Goal: Complete application form

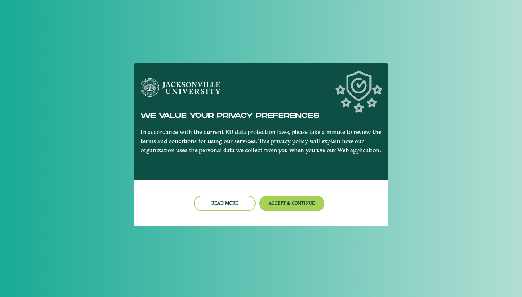
click at [312, 163] on div "We value your privacy preferences In accordance with the current EU data protec…" at bounding box center [261, 121] width 252 height 86
click at [284, 198] on button "Accept & Continue" at bounding box center [292, 204] width 66 height 16
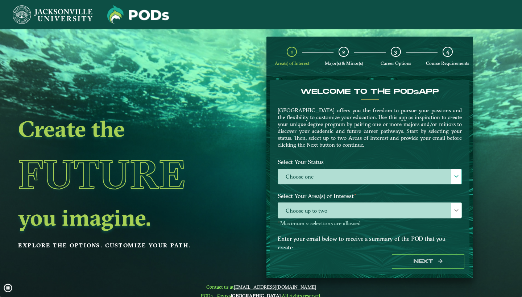
click at [359, 172] on label "Choose one" at bounding box center [369, 177] width 183 height 16
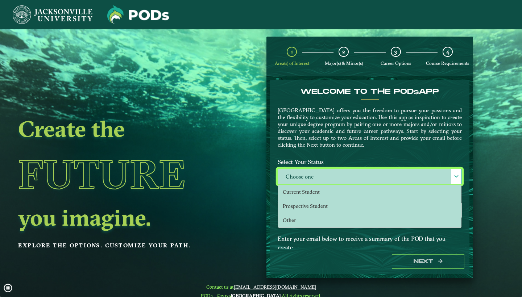
scroll to position [4, 33]
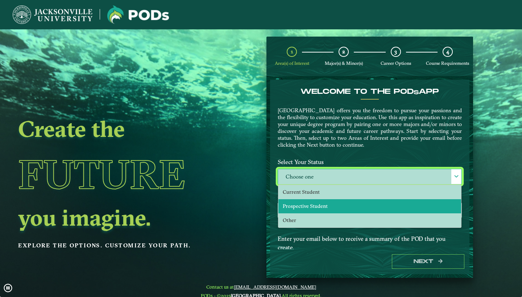
click at [302, 203] on span "Prospective Student" at bounding box center [305, 206] width 45 height 7
select select "[object Object]"
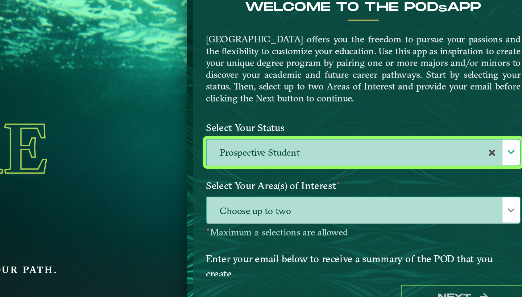
click at [278, 203] on span "Choose up to two" at bounding box center [369, 211] width 183 height 16
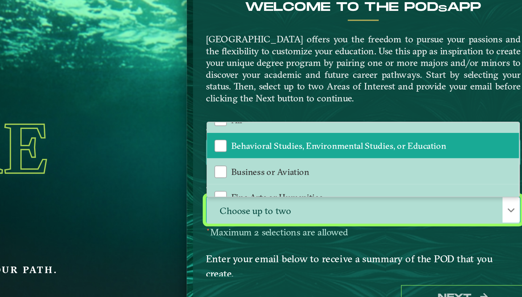
scroll to position [12, 0]
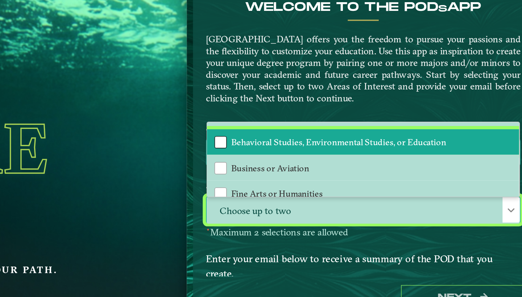
click at [283, 167] on div "Behavioral Studies, Environmental Studies, or Education" at bounding box center [286, 170] width 7 height 7
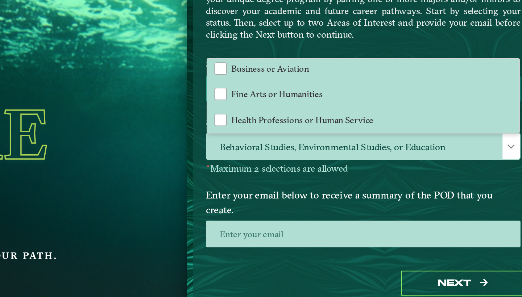
scroll to position [9, 0]
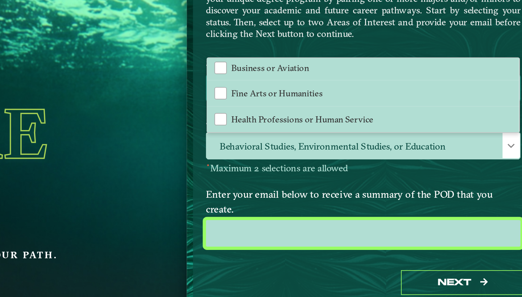
click at [278, 216] on input "email" at bounding box center [370, 224] width 184 height 16
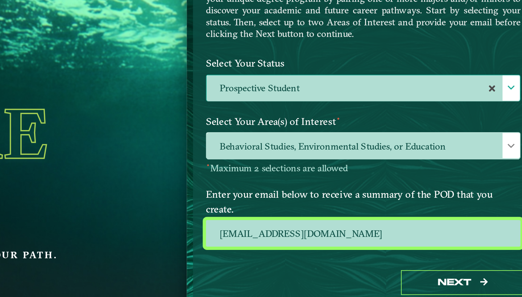
type input "dpgolin@gmail.com"
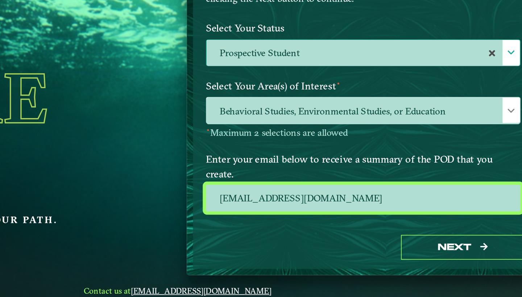
scroll to position [29, 0]
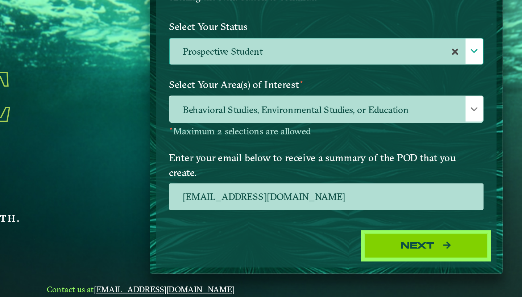
click at [392, 225] on button "Next" at bounding box center [428, 232] width 72 height 15
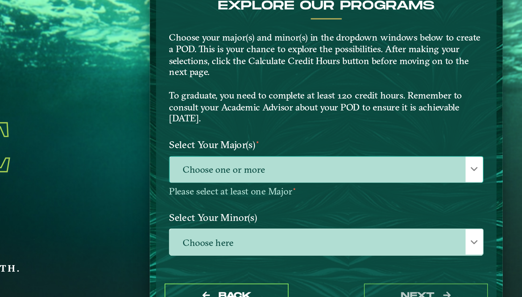
scroll to position [0, 0]
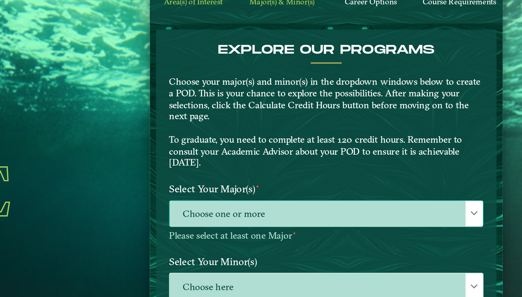
click at [278, 180] on span "Choose one or more" at bounding box center [369, 188] width 183 height 16
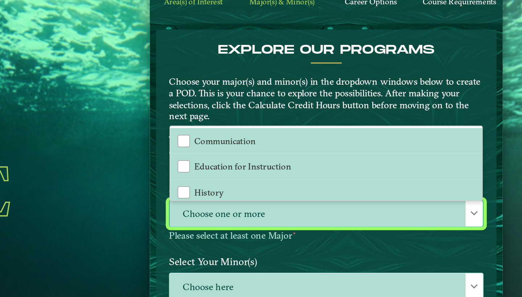
scroll to position [4, 33]
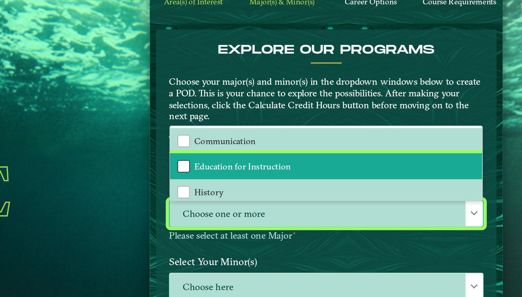
click at [283, 156] on div "Education for Instruction" at bounding box center [286, 159] width 7 height 7
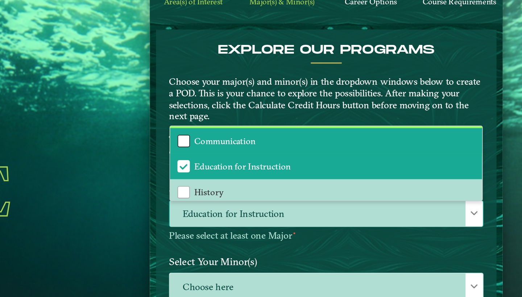
click at [283, 141] on div "Communication" at bounding box center [286, 144] width 7 height 7
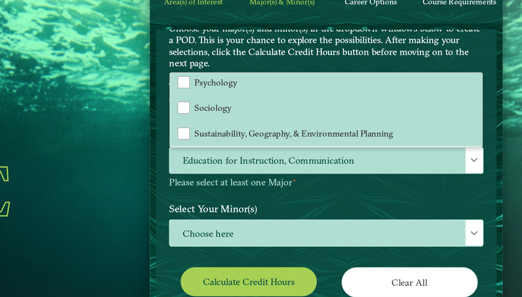
scroll to position [33, 0]
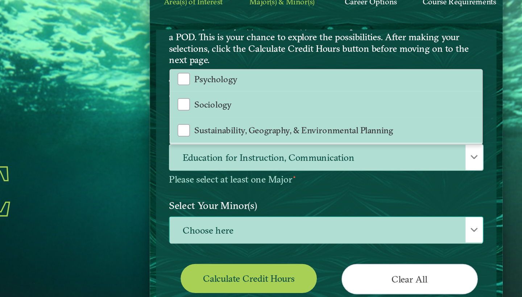
click at [278, 190] on span "Choose here" at bounding box center [369, 198] width 183 height 16
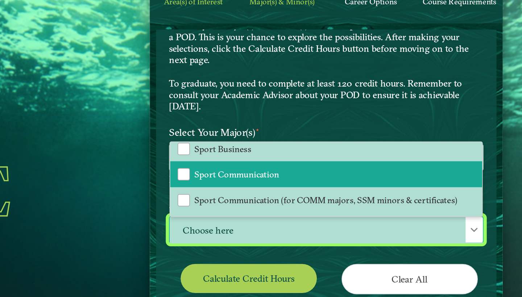
scroll to position [717, 0]
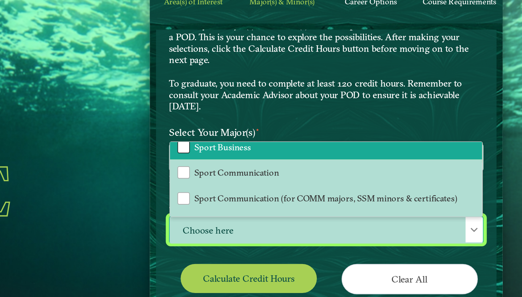
click at [283, 145] on div "Sport Business" at bounding box center [286, 148] width 7 height 7
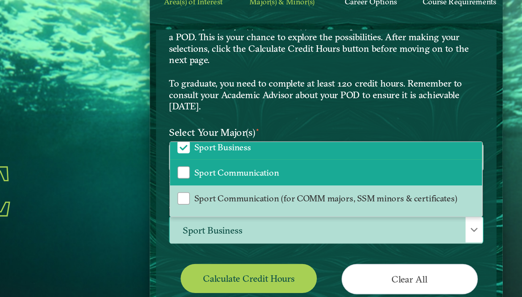
scroll to position [709, 0]
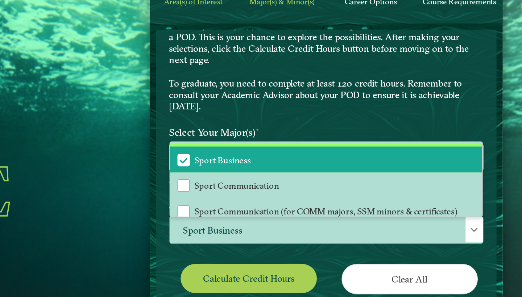
click at [283, 153] on span "Sport Business" at bounding box center [286, 156] width 7 height 7
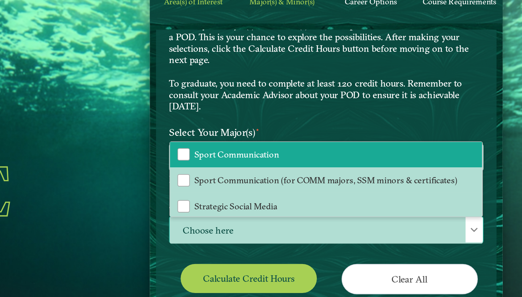
scroll to position [728, 0]
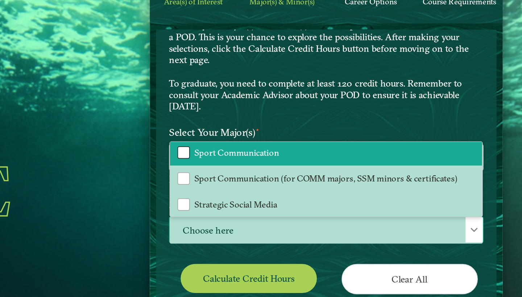
click at [283, 148] on div "Sport Communication" at bounding box center [286, 151] width 7 height 7
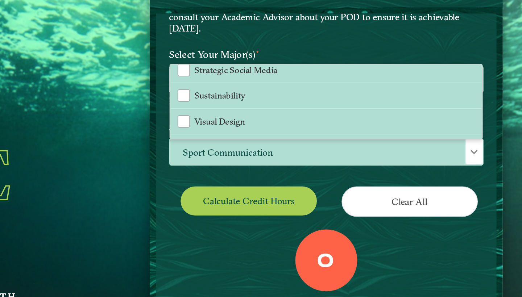
scroll to position [46, 0]
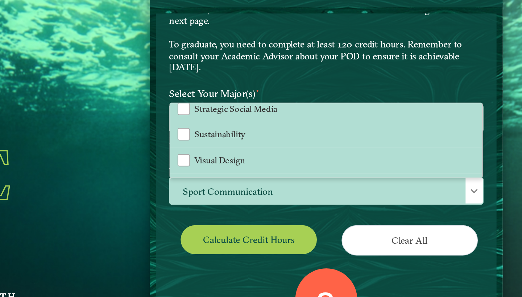
click at [285, 194] on button "Calculate credit hours" at bounding box center [325, 202] width 80 height 17
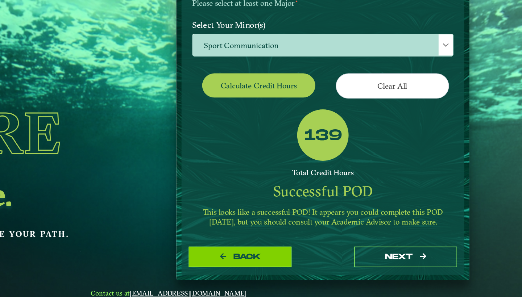
scroll to position [29, 0]
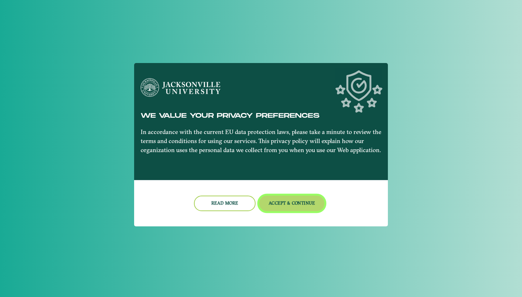
click at [285, 206] on button "Accept & Continue" at bounding box center [292, 204] width 66 height 16
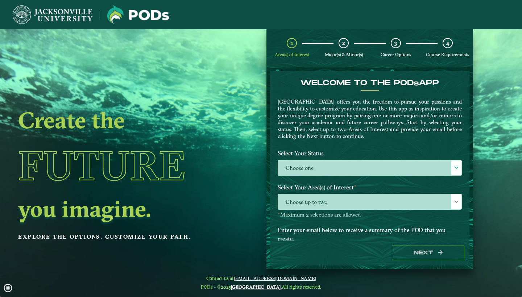
scroll to position [9, 0]
